Goal: Task Accomplishment & Management: Complete application form

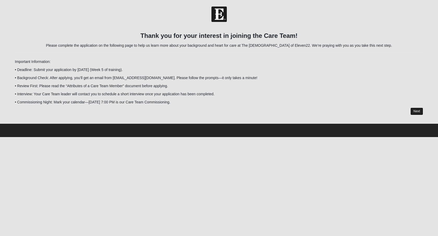
click at [415, 115] on link "Next" at bounding box center [417, 112] width 13 height 8
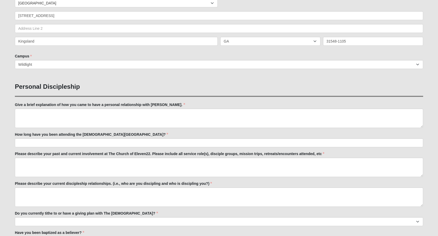
scroll to position [129, 0]
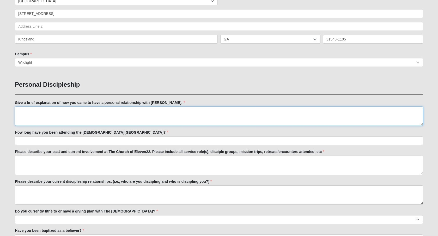
click at [92, 122] on textarea "Give a brief explanation of how you came to have a personal relationship with […" at bounding box center [219, 115] width 409 height 19
click at [92, 111] on textarea "Give a brief explanation of how you came to have a personal relationship with […" at bounding box center [219, 115] width 409 height 19
paste textarea "While in a holding barracks at [GEOGRAPHIC_DATA][PERSON_NAME], [GEOGRAPHIC_DATA…"
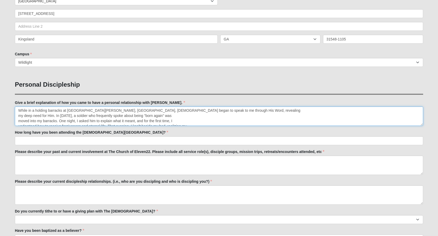
scroll to position [0, 0]
type textarea "While in a holding barracks at [GEOGRAPHIC_DATA][PERSON_NAME], [GEOGRAPHIC_DATA…"
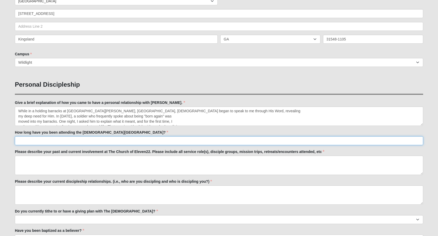
click at [69, 143] on input "How long have you been attending the [DEMOGRAPHIC_DATA][GEOGRAPHIC_DATA]?" at bounding box center [219, 140] width 409 height 9
type input "14 months"
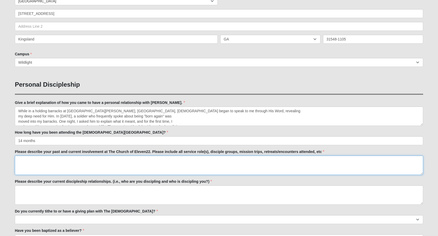
click at [53, 160] on textarea "Please describe your past and current involvement at The Church of Eleven22. Pl…" at bounding box center [219, 165] width 409 height 19
type textarea "Have led a Men's Discipleship group since 04/2025, started as a Discipleship Co…"
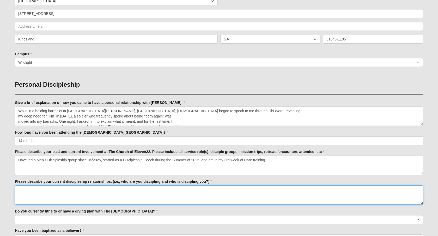
click at [51, 196] on textarea "Please describe your current discipleship relationships. (i.e., who are you dis…" at bounding box center [219, 194] width 409 height 19
type textarea "I"
click at [19, 192] on textarea "Currently discipling the men in my discipleship group" at bounding box center [219, 194] width 409 height 19
click at [20, 192] on textarea "Currently discipling the men in my discipleship group" at bounding box center [219, 194] width 409 height 19
click at [108, 192] on textarea "I'm currently discipling the men in my discipleship group" at bounding box center [219, 194] width 409 height 19
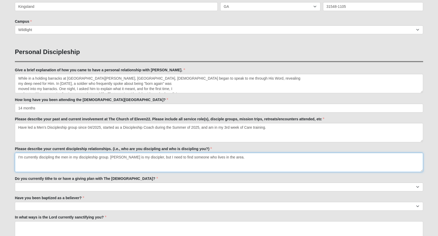
scroll to position [162, 0]
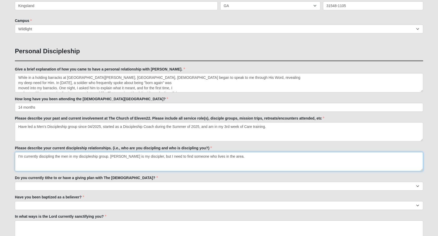
type textarea "I'm currently discipling the men in my discipleship group. [PERSON_NAME] is my …"
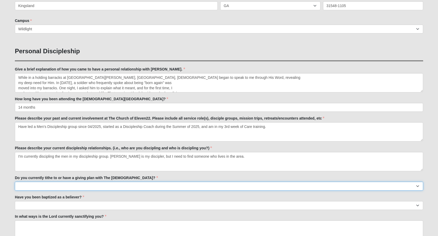
click at [50, 190] on select "No Yes" at bounding box center [219, 186] width 409 height 9
select select "True"
click at [15, 183] on select "No Yes" at bounding box center [219, 186] width 409 height 9
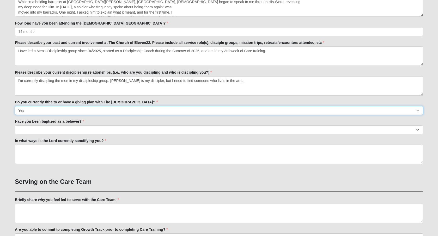
scroll to position [251, 0]
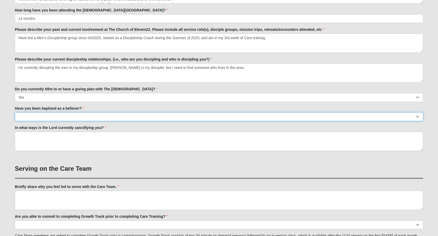
click at [48, 116] on select "No Yes" at bounding box center [219, 116] width 409 height 9
select select "True"
click at [15, 114] on select "No Yes" at bounding box center [219, 116] width 409 height 9
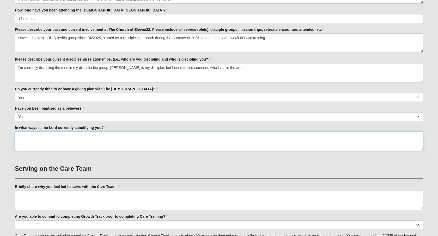
click at [44, 140] on textarea "In what ways is the Lord currently sanctifying you?" at bounding box center [219, 141] width 409 height 19
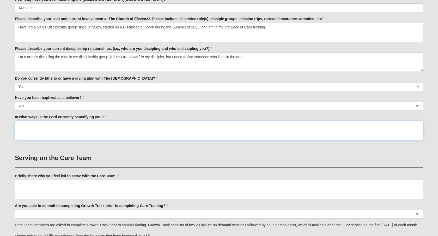
scroll to position [262, 0]
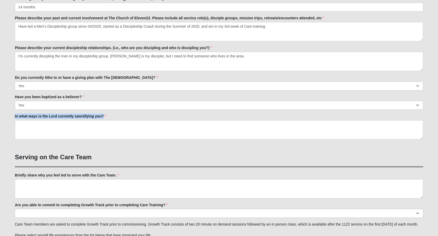
drag, startPoint x: 14, startPoint y: 118, endPoint x: 82, endPoint y: 121, distance: 68.2
click at [82, 121] on div "Care Team Applicant 33.333333333333333333333333330% Complete Family Member to R…" at bounding box center [219, 145] width 416 height 760
copy label "In what ways is the Lord currently sanctifying you?"
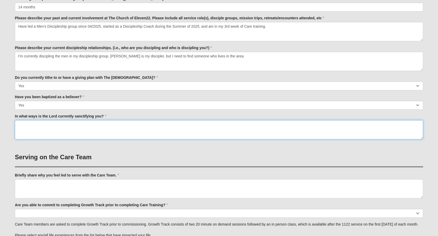
click at [22, 123] on textarea "In what ways is the Lord currently sanctifying you?" at bounding box center [219, 129] width 409 height 19
paste textarea "This is a great, reflective question. Based on the insights you shared in your …"
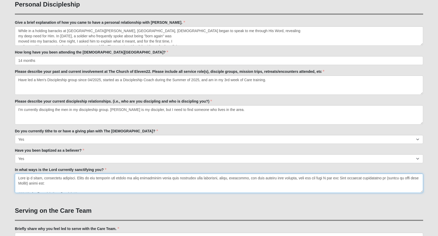
scroll to position [207, 0]
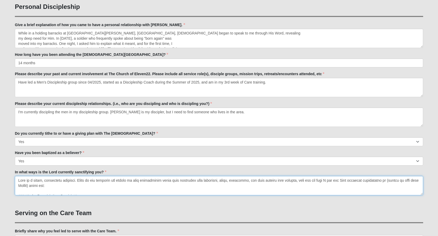
click at [17, 181] on textarea "In what ways is the Lord currently sanctifying you?" at bounding box center [219, 185] width 409 height 19
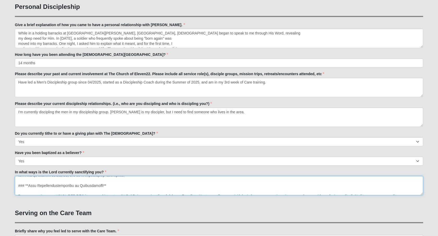
scroll to position [0, 0]
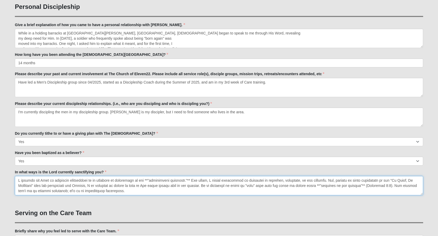
click at [151, 182] on textarea "In what ways is the Lord currently sanctifying you?" at bounding box center [219, 185] width 409 height 19
click at [190, 182] on textarea "In what ways is the Lord currently sanctifying you?" at bounding box center [219, 185] width 409 height 19
click at [319, 186] on textarea "In what ways is the Lord currently sanctifying you?" at bounding box center [219, 185] width 409 height 19
click at [360, 186] on textarea "In what ways is the Lord currently sanctifying you?" at bounding box center [219, 185] width 409 height 19
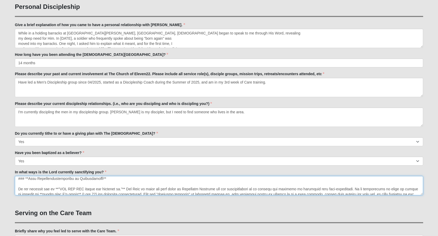
scroll to position [24, 0]
click at [18, 189] on textarea "In what ways is the Lord currently sanctifying you?" at bounding box center [219, 185] width 409 height 19
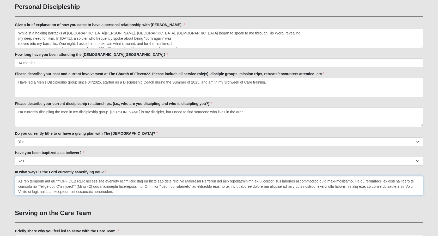
scroll to position [21, 0]
click at [58, 183] on textarea "In what ways is the Lord currently sanctifying you?" at bounding box center [219, 185] width 409 height 19
click at [124, 183] on textarea "In what ways is the Lord currently sanctifying you?" at bounding box center [219, 185] width 409 height 19
click at [38, 187] on textarea "In what ways is the Lord currently sanctifying you?" at bounding box center [219, 185] width 409 height 19
click at [73, 187] on textarea "In what ways is the Lord currently sanctifying you?" at bounding box center [219, 185] width 409 height 19
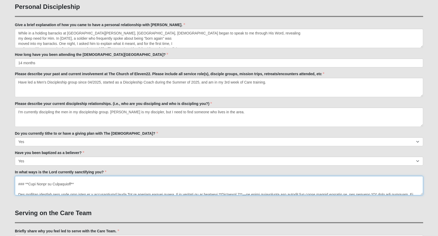
scroll to position [38, 0]
click at [16, 185] on textarea "In what ways is the Lord currently sanctifying you?" at bounding box center [219, 185] width 409 height 19
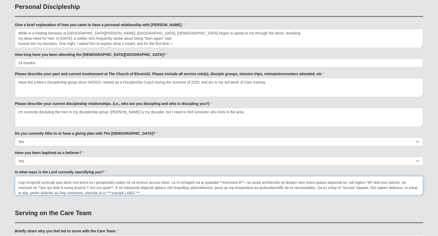
scroll to position [41, 0]
click at [219, 183] on textarea "In what ways is the Lord currently sanctifying you?" at bounding box center [219, 185] width 409 height 19
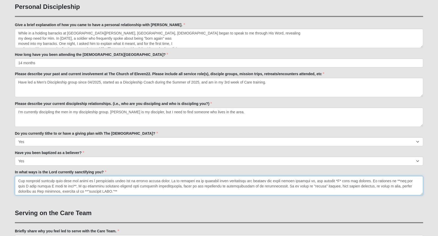
click at [226, 183] on textarea "In what ways is the Lord currently sanctifying you?" at bounding box center [219, 185] width 409 height 19
click at [345, 183] on textarea "In what ways is the Lord currently sanctifying you?" at bounding box center [219, 185] width 409 height 19
click at [400, 182] on textarea "In what ways is the Lord currently sanctifying you?" at bounding box center [219, 185] width 409 height 19
click at [64, 187] on textarea "In what ways is the Lord currently sanctifying you?" at bounding box center [219, 185] width 409 height 19
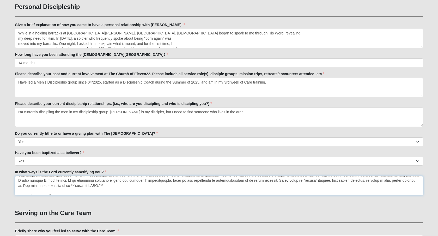
scroll to position [46, 0]
click at [313, 183] on textarea "In what ways is the Lord currently sanctifying you?" at bounding box center [219, 185] width 409 height 19
click at [55, 187] on textarea "In what ways is the Lord currently sanctifying you?" at bounding box center [219, 185] width 409 height 19
click at [21, 188] on textarea "In what ways is the Lord currently sanctifying you?" at bounding box center [219, 185] width 409 height 19
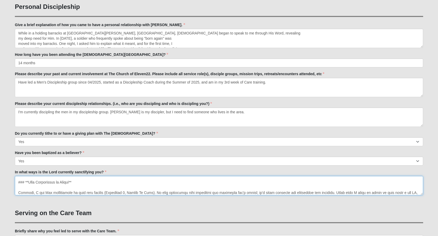
scroll to position [61, 0]
click at [16, 181] on textarea "In what ways is the Lord currently sanctifying you?" at bounding box center [219, 185] width 409 height 19
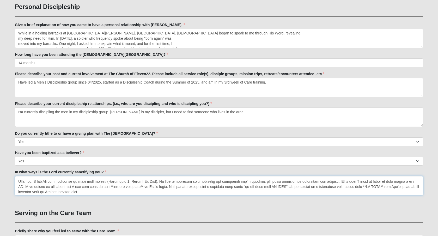
scroll to position [62, 0]
click at [103, 182] on textarea "In what ways is the Lord currently sanctifying you?" at bounding box center [219, 185] width 409 height 19
click at [56, 187] on textarea "In what ways is the Lord currently sanctifying you?" at bounding box center [219, 185] width 409 height 19
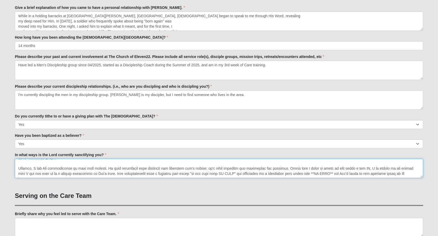
scroll to position [224, 0]
click at [301, 175] on textarea "In what ways is the Lord currently sanctifying you?" at bounding box center [219, 167] width 409 height 19
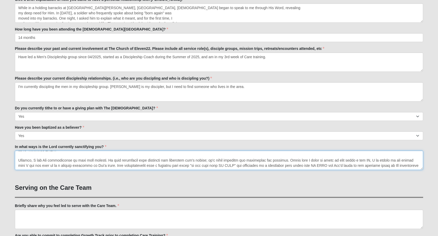
scroll to position [233, 0]
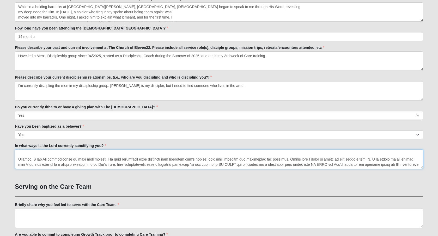
click at [413, 166] on textarea "In what ways is the Lord currently sanctifying you?" at bounding box center [219, 159] width 409 height 19
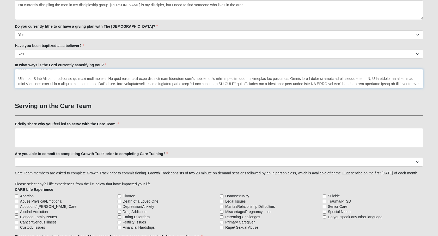
scroll to position [315, 0]
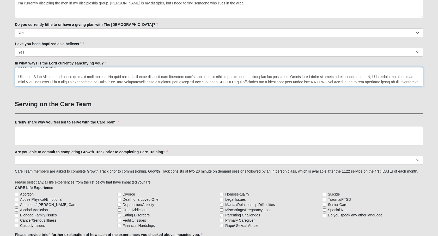
type textarea "L ipsumdo sit Amet co adipiscin elitseddoei te in utlabore et doloremagn al eni…"
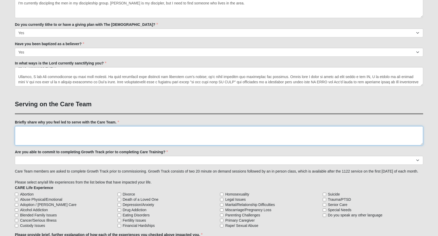
click at [51, 138] on textarea "Briefly share why you feel led to serve with the Care Team." at bounding box center [219, 135] width 409 height 19
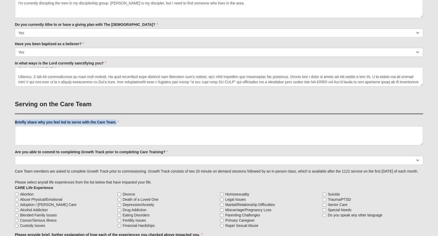
drag, startPoint x: 15, startPoint y: 126, endPoint x: 116, endPoint y: 126, distance: 101.5
click at [116, 125] on label "Briefly share why you feel led to serve with the Care Team." at bounding box center [67, 122] width 104 height 5
copy label "Briefly share why you feel led to serve with the Care Team."
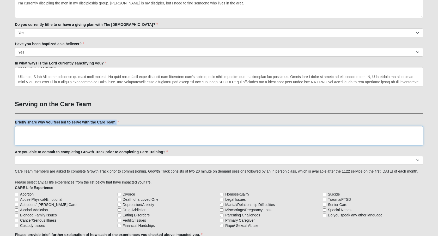
click at [57, 132] on textarea "Briefly share why you feel led to serve with the Care Team." at bounding box center [219, 135] width 409 height 19
paste textarea "I feel led to serve with the Care Team because my own life experience has been …"
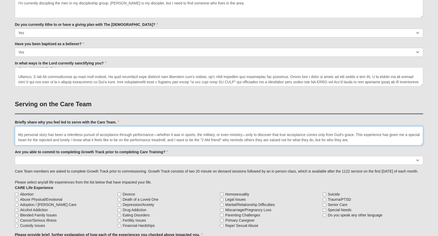
scroll to position [0, 0]
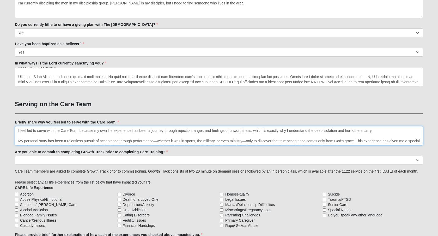
click at [17, 144] on textarea "I feel led to serve with the Care Team because my own life experience has been …" at bounding box center [219, 135] width 409 height 19
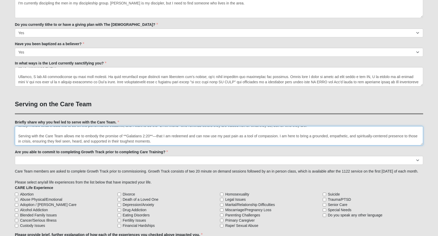
scroll to position [16, 0]
click at [126, 139] on textarea "I feel led to serve with the Care Team because my own life experience has been …" at bounding box center [219, 135] width 409 height 19
click at [150, 139] on textarea "I feel led to serve with the Care Team because my own life experience has been …" at bounding box center [219, 135] width 409 height 19
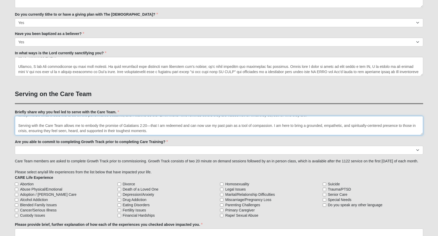
scroll to position [327, 0]
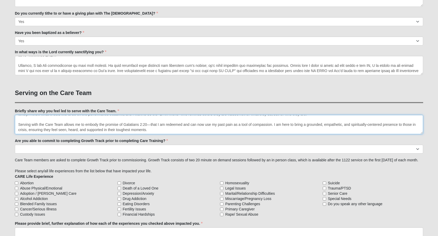
type textarea "I feel led to serve with the Care Team because my own life experience has been …"
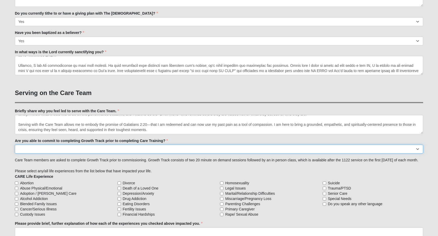
click at [73, 152] on select "Yes No Already Completed" at bounding box center [219, 149] width 409 height 9
select select "Already Completed"
click at [15, 147] on select "Yes No Already Completed" at bounding box center [219, 149] width 409 height 9
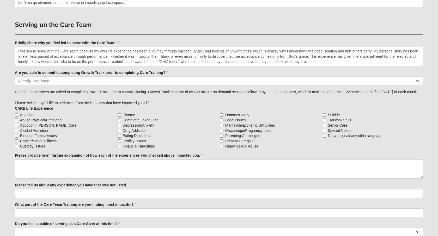
scroll to position [397, 0]
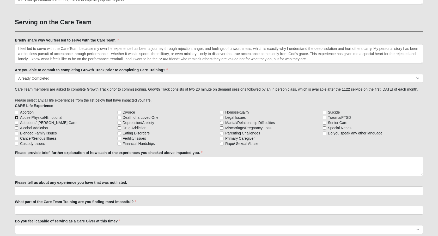
click at [16, 119] on input "Abuse Physical/Emotional" at bounding box center [16, 117] width 3 height 3
checkbox input "true"
click at [16, 124] on input "Adoption / [PERSON_NAME] Care" at bounding box center [16, 122] width 3 height 3
checkbox input "true"
click at [16, 130] on input "Alcohol Addiction" at bounding box center [16, 127] width 3 height 3
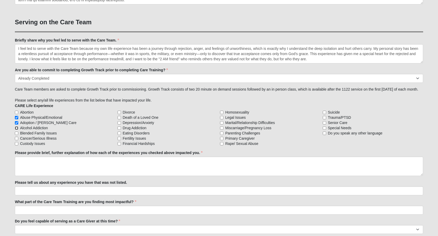
checkbox input "true"
click at [18, 140] on input "Cancer/Serious Illness" at bounding box center [16, 138] width 3 height 3
checkbox input "true"
click at [120, 119] on input "Death of a Loved One" at bounding box center [119, 117] width 3 height 3
checkbox input "true"
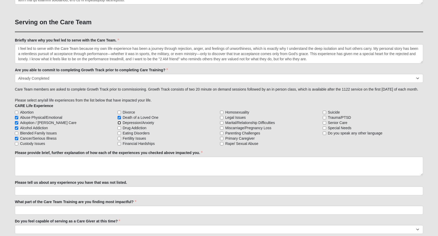
click at [120, 124] on input "Depression/Anxiety" at bounding box center [119, 122] width 3 height 3
checkbox input "true"
click at [119, 130] on input "Drug Addiction" at bounding box center [119, 127] width 3 height 3
checkbox input "true"
click at [222, 114] on input "Homosexuality" at bounding box center [221, 112] width 3 height 3
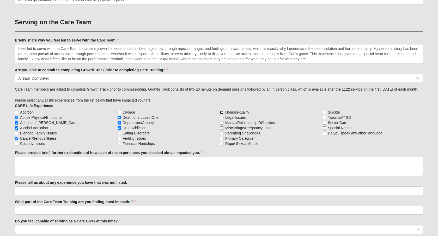
checkbox input "true"
click at [223, 119] on input "Legal Issues" at bounding box center [221, 117] width 3 height 3
checkbox input "true"
click at [222, 124] on input "Marital/Relationship Difficulties" at bounding box center [221, 122] width 3 height 3
checkbox input "true"
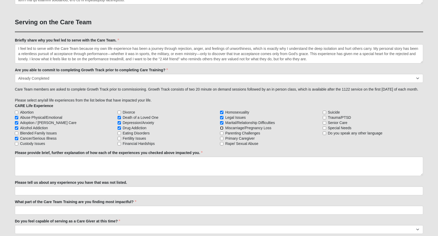
click at [222, 130] on input "Miscarriage/Pregnancy Loss" at bounding box center [221, 127] width 3 height 3
checkbox input "true"
click at [221, 135] on input "Parenting Challenges" at bounding box center [221, 133] width 3 height 3
checkbox input "true"
click at [222, 140] on input "Primary Caregiver" at bounding box center [221, 138] width 3 height 3
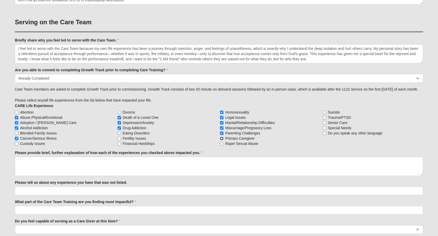
checkbox input "true"
click at [223, 145] on input "Rape/ Sexual Abuse" at bounding box center [221, 143] width 3 height 3
checkbox input "true"
click at [325, 114] on input "Suicide" at bounding box center [324, 112] width 3 height 3
checkbox input "true"
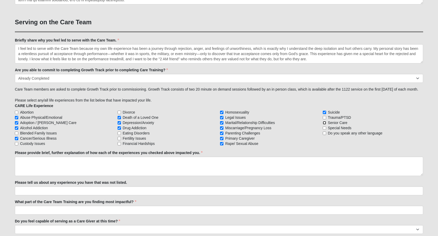
click at [325, 124] on input "Senior Care" at bounding box center [324, 122] width 3 height 3
checkbox input "true"
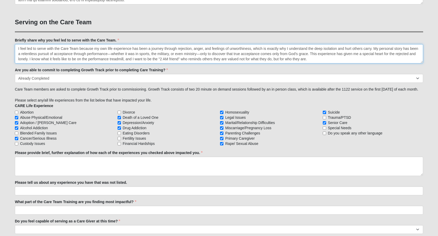
click at [47, 55] on textarea "I feel led to serve with the Care Team because my own life experience has been …" at bounding box center [219, 53] width 409 height 19
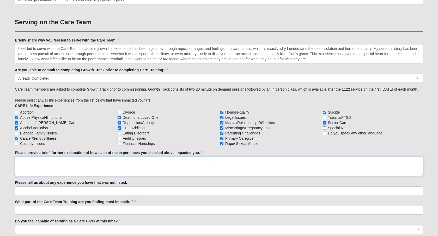
click at [21, 174] on textarea "Please provide brief, further explanation of how each of the experiences you ch…" at bounding box center [219, 166] width 409 height 19
paste textarea "I feel led to serve with the Care Team because my own life experience has been …"
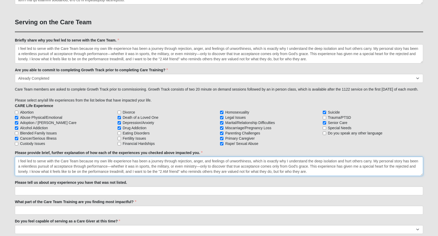
scroll to position [0, 0]
click at [423, 63] on textarea "I feel led to serve with the Care Team because my own life experience has been …" at bounding box center [219, 53] width 409 height 19
click at [422, 63] on textarea "I feel led to serve with the Care Team because my own life experience has been …" at bounding box center [219, 53] width 409 height 19
type textarea "I feel led to serve with the Care Team because my own life experience has been …"
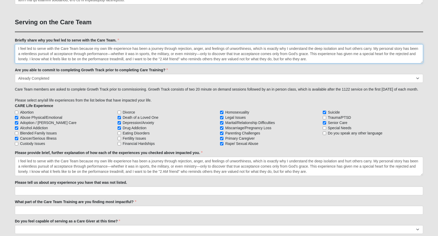
scroll to position [16, 0]
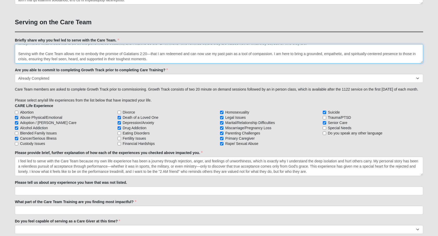
drag, startPoint x: 419, startPoint y: 61, endPoint x: 418, endPoint y: 64, distance: 3.2
click at [418, 63] on textarea "I feel led to serve with the Care Team because my own life experience has been …" at bounding box center [219, 53] width 409 height 19
click at [354, 59] on textarea "I feel led to serve with the Care Team because my own life experience has been …" at bounding box center [219, 53] width 409 height 19
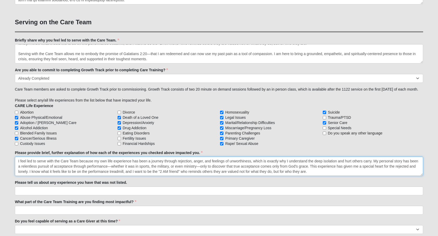
click at [139, 176] on textarea "I feel led to serve with the Care Team because my own life experience has been …" at bounding box center [219, 166] width 409 height 19
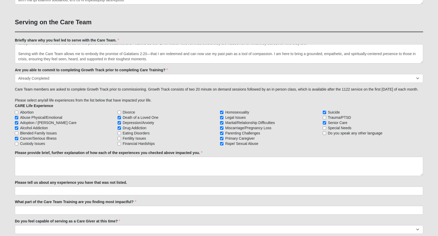
click at [109, 155] on label "Please provide brief, further explanation of how each of the experiences you ch…" at bounding box center [109, 152] width 188 height 5
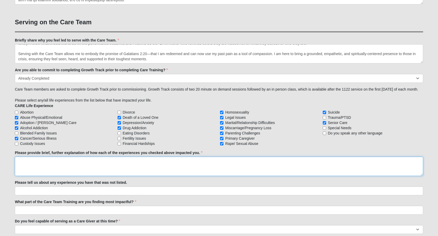
click at [109, 166] on textarea "Please provide brief, further explanation of how each of the experiences you ch…" at bounding box center [219, 166] width 409 height 19
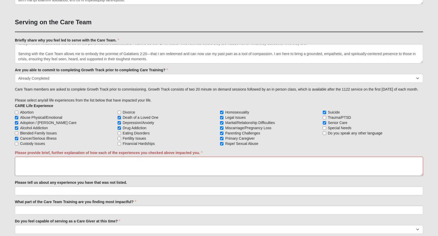
click at [109, 155] on label "Please provide brief, further explanation of how each of the experiences you ch…" at bounding box center [109, 152] width 188 height 5
click at [109, 166] on textarea "Please provide brief, further explanation of how each of the experiences you ch…" at bounding box center [219, 166] width 409 height 19
click at [109, 155] on label "Please provide brief, further explanation of how each of the experiences you ch…" at bounding box center [109, 152] width 188 height 5
click at [109, 166] on textarea "Please provide brief, further explanation of how each of the experiences you ch…" at bounding box center [219, 166] width 409 height 19
click at [109, 155] on label "Please provide brief, further explanation of how each of the experiences you ch…" at bounding box center [109, 152] width 188 height 5
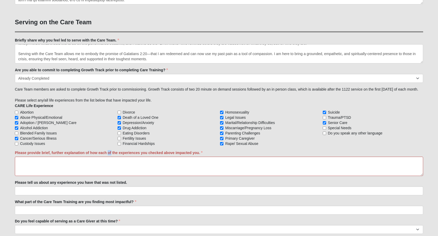
click at [109, 166] on textarea "Please provide brief, further explanation of how each of the experiences you ch…" at bounding box center [219, 166] width 409 height 19
click at [109, 155] on label "Please provide brief, further explanation of how each of the experiences you ch…" at bounding box center [109, 152] width 188 height 5
click at [109, 166] on textarea "Please provide brief, further explanation of how each of the experiences you ch…" at bounding box center [219, 166] width 409 height 19
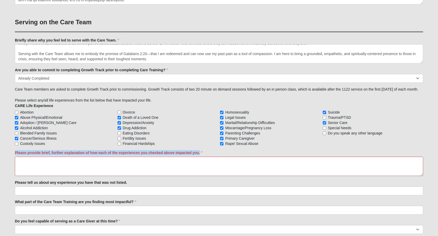
copy div "Please provide brief, further explanation of how each of the experiences you ch…"
click at [25, 172] on textarea "Please provide brief, further explanation of how each of the experiences you ch…" at bounding box center [219, 166] width 409 height 19
paste textarea "Lorem ipsumdolor sitametcons adip elitseddoeius tempor incid utla et do magn. A…"
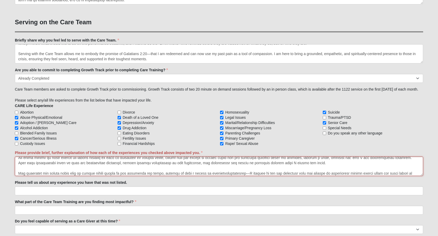
scroll to position [0, 0]
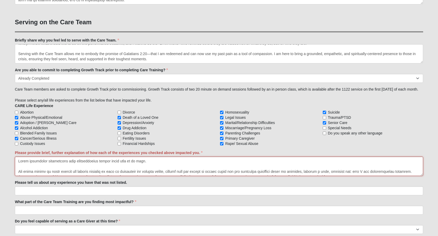
click at [17, 176] on textarea "Please provide brief, further explanation of how each of the experiences you ch…" at bounding box center [219, 166] width 409 height 19
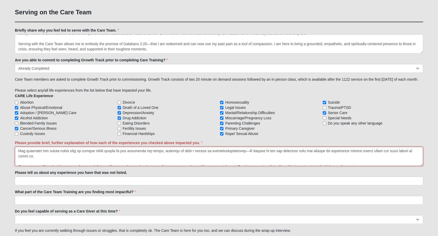
scroll to position [408, 0]
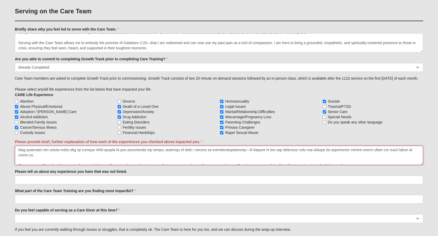
click at [41, 165] on textarea "Please provide brief, further explanation of how each of the experiences you ch…" at bounding box center [219, 155] width 409 height 19
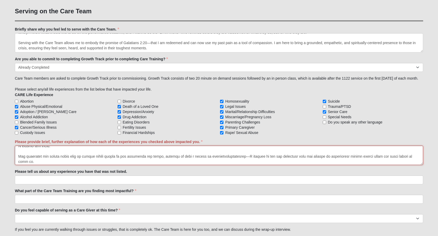
scroll to position [15, 0]
click at [17, 165] on textarea "Please provide brief, further explanation of how each of the experiences you ch…" at bounding box center [219, 155] width 409 height 19
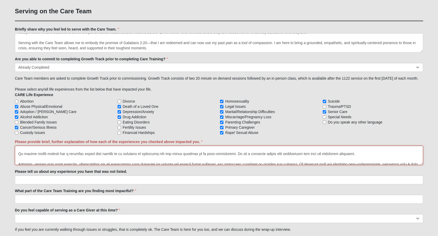
scroll to position [27, 0]
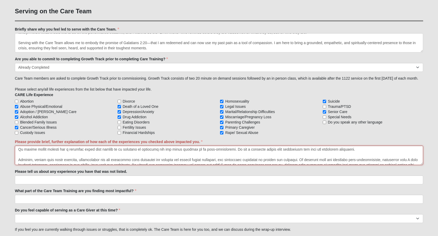
click at [17, 165] on textarea "Please provide brief, further explanation of how each of the experiences you ch…" at bounding box center [219, 155] width 409 height 19
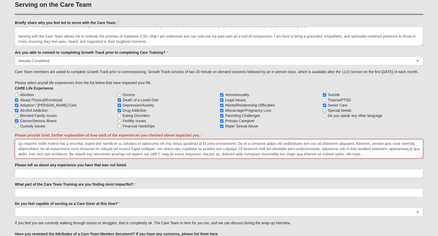
scroll to position [422, 0]
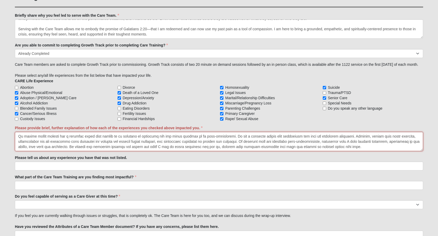
type textarea "Lorem ipsumdolor sitametcons adip elitseddoeius tempor incid utla et do magn. A…"
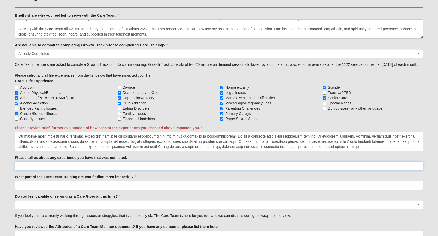
click at [62, 170] on input "Please tell us about any experience you have that was not listed." at bounding box center [219, 166] width 409 height 9
paste input "L ipsumdo si ametconsec adipiscinge sed doeius temporincid utl Etdo Magnaali. E…"
type input "L ipsumdo si ametconsec adipiscinge sed doeius temporincid utl Etdo Magnaali. E…"
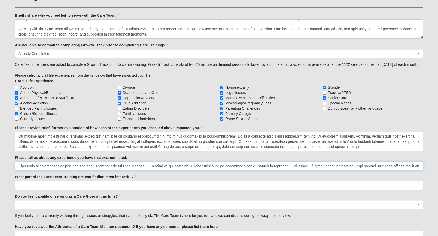
scroll to position [0, 1369]
click at [67, 170] on input "Please tell us about any experience you have that was not listed." at bounding box center [219, 166] width 409 height 9
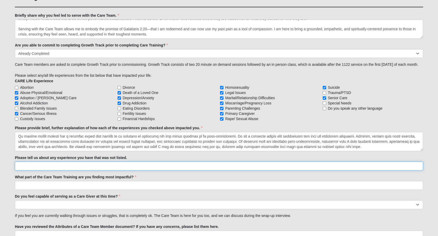
scroll to position [0, 0]
paste input "Lo ipsumdolor sita con adip elit s doeius tempor inc utla e dolore, magnaaliqua…"
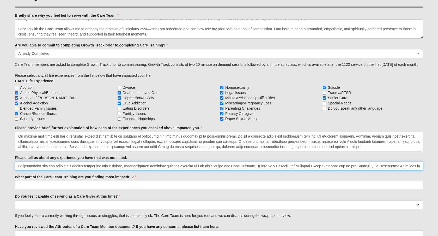
scroll to position [422, 0]
click at [261, 171] on input "Please tell us about any experience you have that was not listed." at bounding box center [219, 166] width 409 height 9
type input "Lo ipsumdolor sita con adip elit s doeius tempor inc utla e dolore, magnaaliqua…"
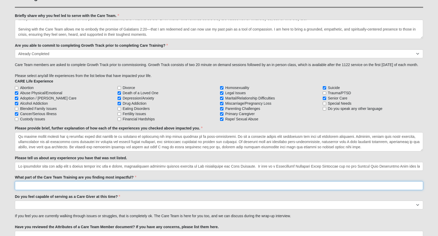
click at [63, 190] on input "What part of the Care Team Training are you finding most impactful?" at bounding box center [219, 185] width 409 height 9
type input "Group activities and feedback."
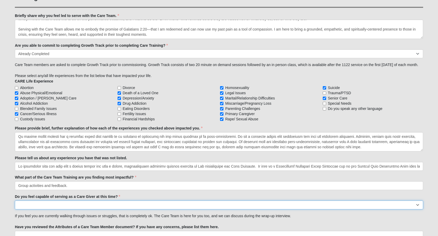
click at [41, 209] on select "No Yes" at bounding box center [219, 204] width 409 height 9
select select "True"
click at [15, 209] on select "No Yes" at bounding box center [219, 204] width 409 height 9
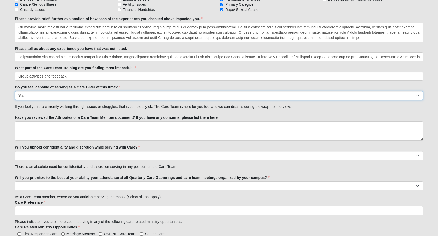
scroll to position [534, 0]
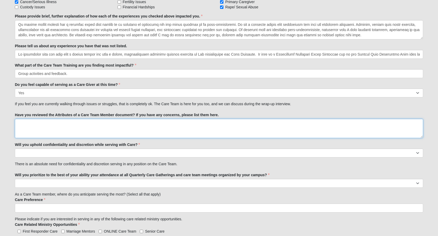
click at [75, 138] on textarea "Have you reviewed the Attributes of a Care Team Member document? If you have an…" at bounding box center [219, 128] width 409 height 19
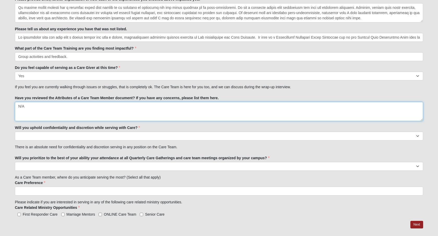
scroll to position [552, 0]
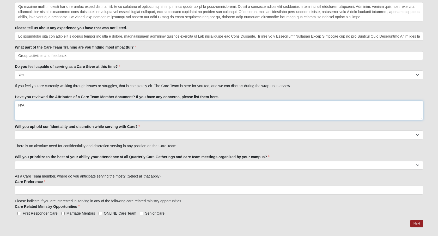
type textarea "N/A"
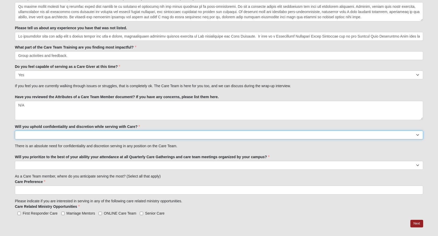
click at [64, 139] on select "No Yes" at bounding box center [219, 134] width 409 height 9
select select "True"
click at [15, 139] on select "No Yes" at bounding box center [219, 134] width 409 height 9
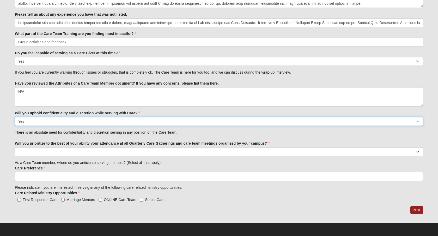
scroll to position [568, 0]
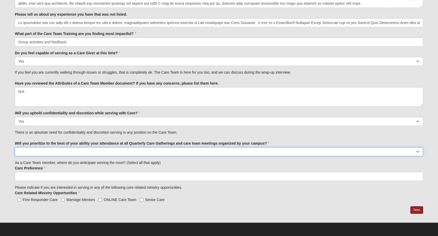
click at [52, 156] on select "No Yes" at bounding box center [219, 151] width 409 height 9
select select "True"
click at [15, 156] on select "No Yes" at bounding box center [219, 151] width 409 height 9
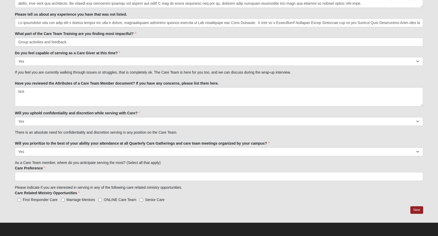
click at [54, 181] on input "search" at bounding box center [37, 176] width 45 height 8
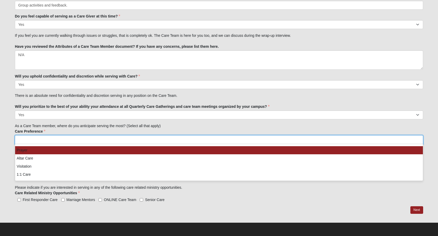
scroll to position [608, 0]
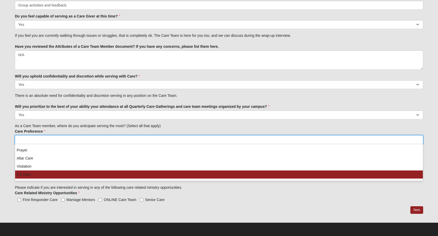
click at [54, 178] on li "1:1 Care" at bounding box center [219, 174] width 408 height 8
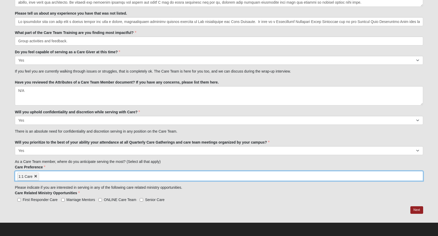
scroll to position [591, 0]
click at [72, 173] on input "search" at bounding box center [61, 175] width 45 height 8
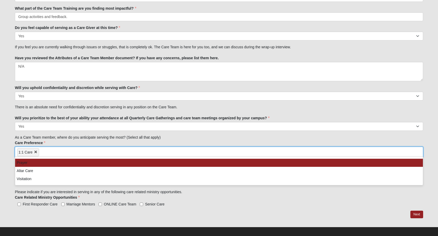
click at [58, 167] on li "Prayer" at bounding box center [219, 163] width 408 height 8
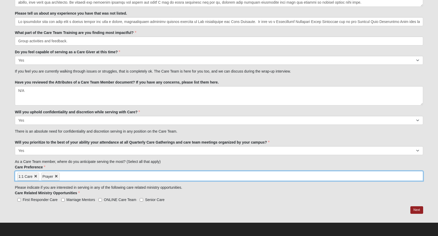
click at [76, 173] on input "search" at bounding box center [82, 175] width 45 height 8
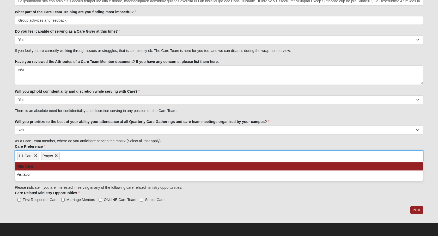
click at [63, 170] on li "Altar Care" at bounding box center [219, 166] width 408 height 8
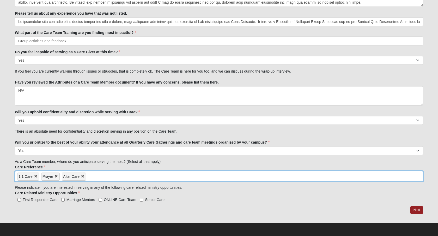
click at [114, 172] on input "search" at bounding box center [108, 175] width 45 height 8
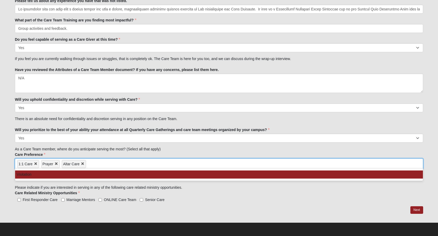
click at [98, 178] on li "Visitation" at bounding box center [219, 174] width 408 height 8
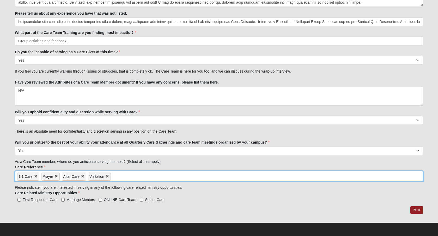
click at [153, 172] on input "search" at bounding box center [133, 175] width 45 height 8
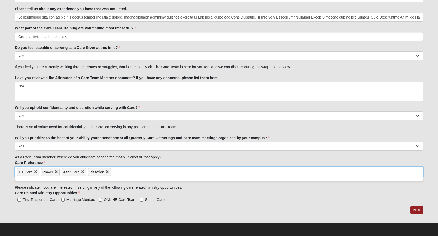
click at [153, 172] on input "search" at bounding box center [133, 171] width 45 height 8
click at [142, 201] on input "Senior Care" at bounding box center [141, 199] width 3 height 3
checkbox input "true"
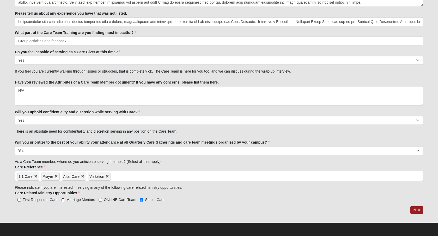
click at [64, 199] on input "Marriage Mentors" at bounding box center [62, 199] width 3 height 3
checkbox input "true"
click at [19, 198] on input "First Responder Care" at bounding box center [18, 199] width 3 height 3
checkbox input "true"
click at [100, 199] on input "ONLINE Care Team" at bounding box center [100, 199] width 3 height 3
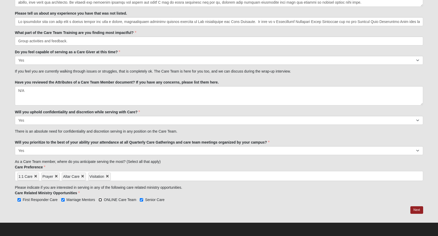
checkbox input "true"
click at [415, 211] on link "Next" at bounding box center [417, 210] width 13 height 8
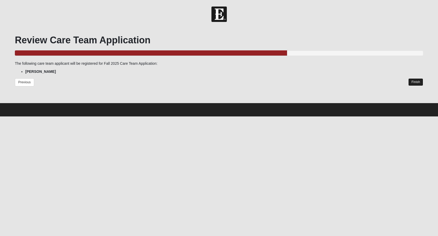
click at [415, 86] on link "Finish" at bounding box center [416, 82] width 15 height 8
